Goal: Use online tool/utility

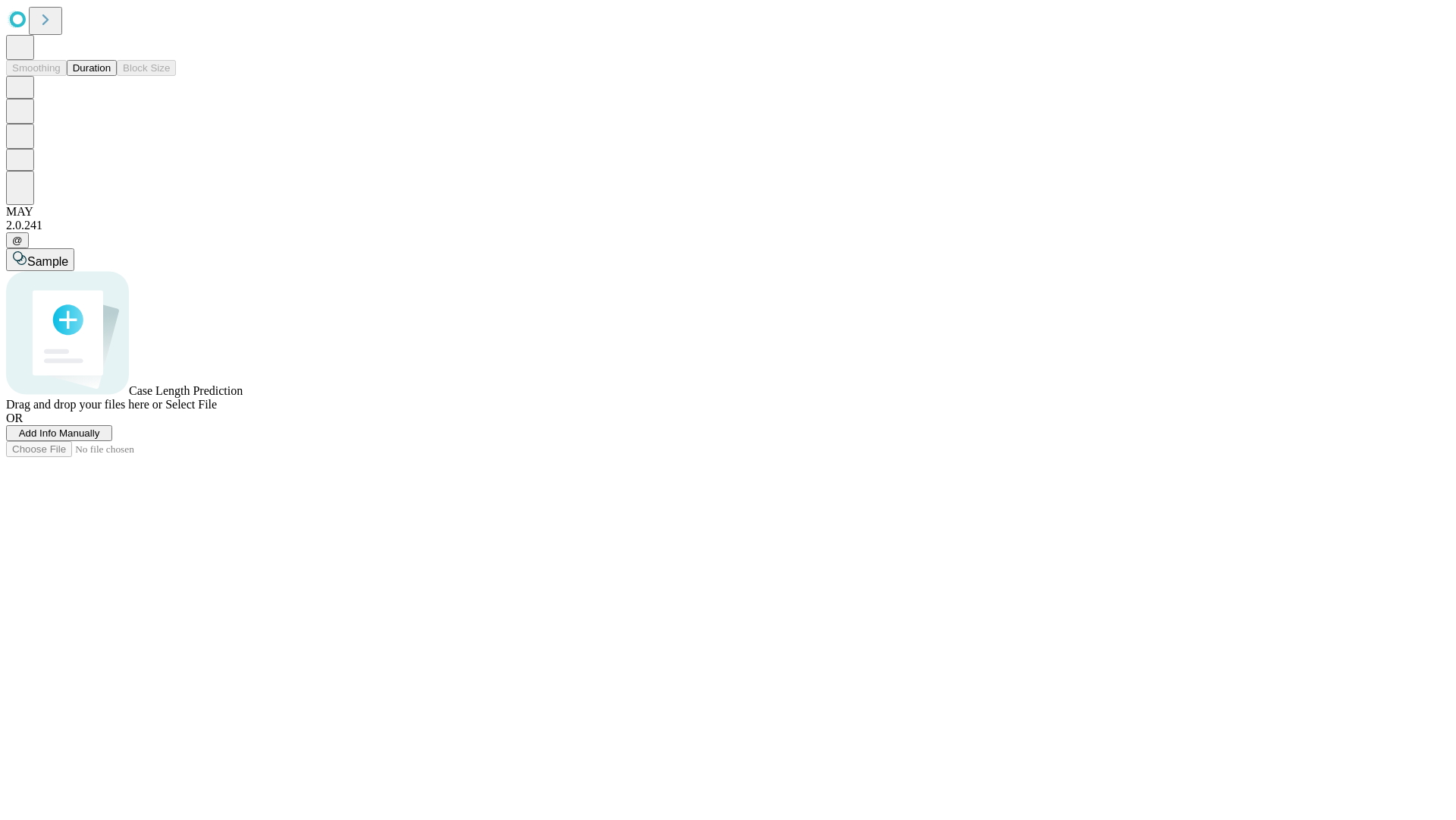
click at [111, 76] on button "Duration" at bounding box center [92, 68] width 50 height 16
click at [68, 255] on span "Sample" at bounding box center [48, 261] width 41 height 13
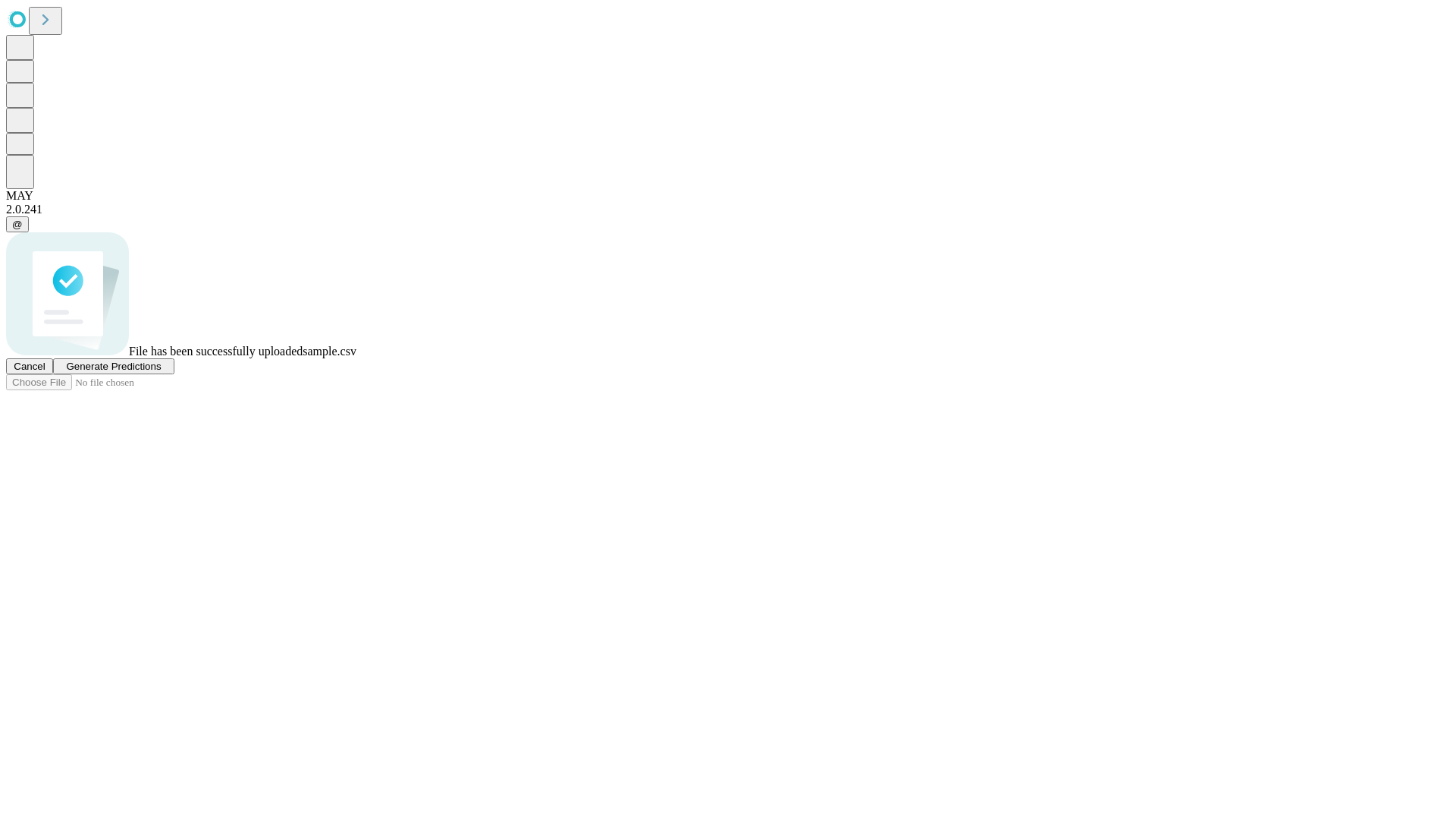
click at [161, 372] on span "Generate Predictions" at bounding box center [113, 366] width 95 height 12
